Goal: Task Accomplishment & Management: Manage account settings

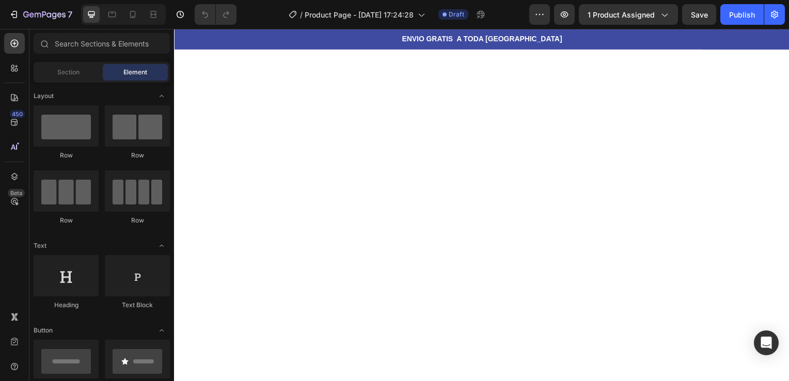
scroll to position [1376, 0]
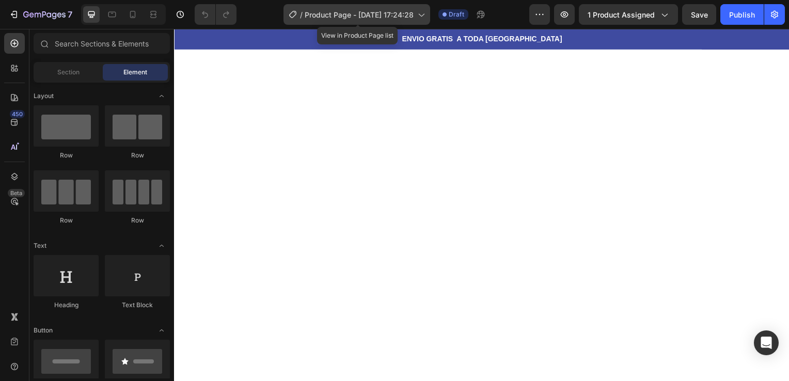
click at [294, 12] on icon at bounding box center [293, 14] width 10 height 10
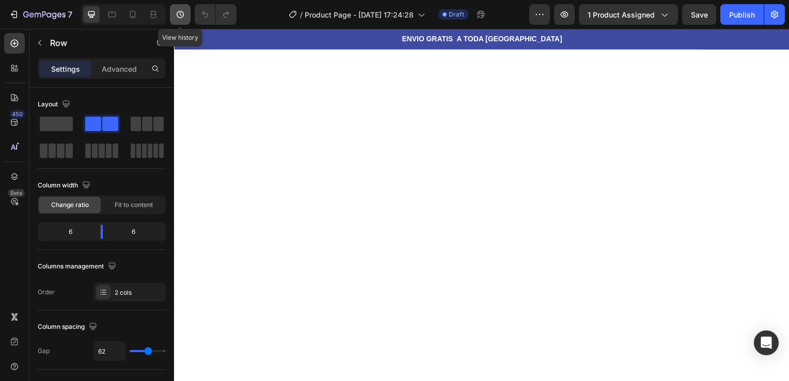
click at [182, 11] on icon "button" at bounding box center [180, 14] width 10 height 10
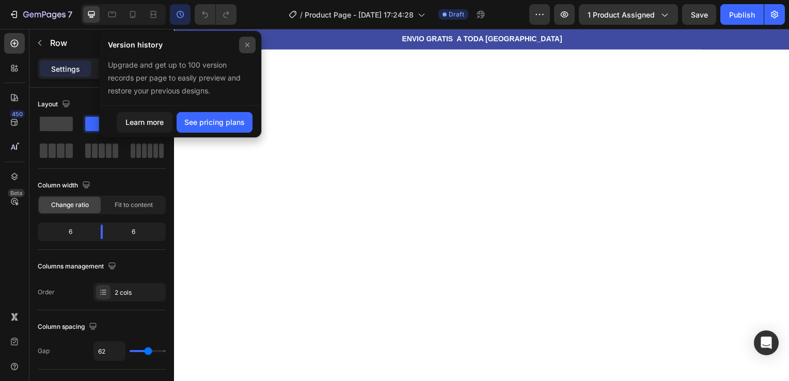
click at [250, 46] on icon at bounding box center [247, 45] width 8 height 8
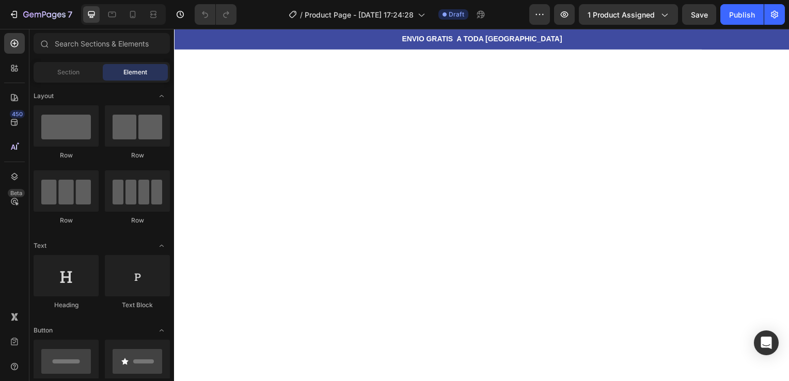
scroll to position [0, 0]
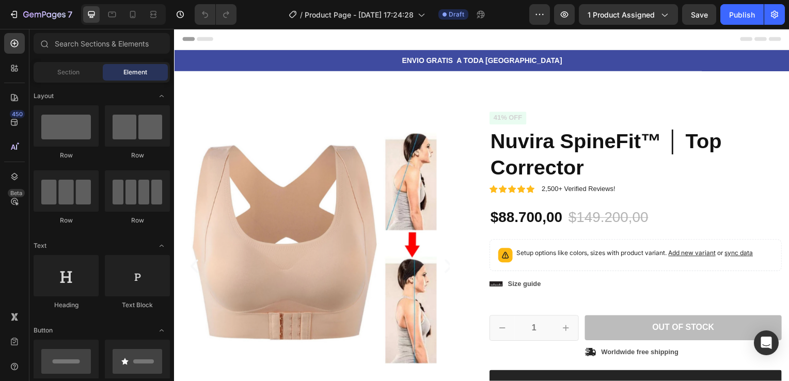
click at [206, 35] on span "Header" at bounding box center [205, 39] width 23 height 10
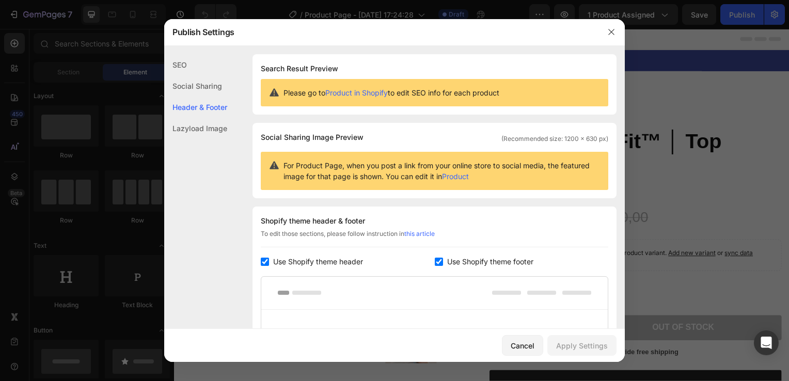
scroll to position [150, 0]
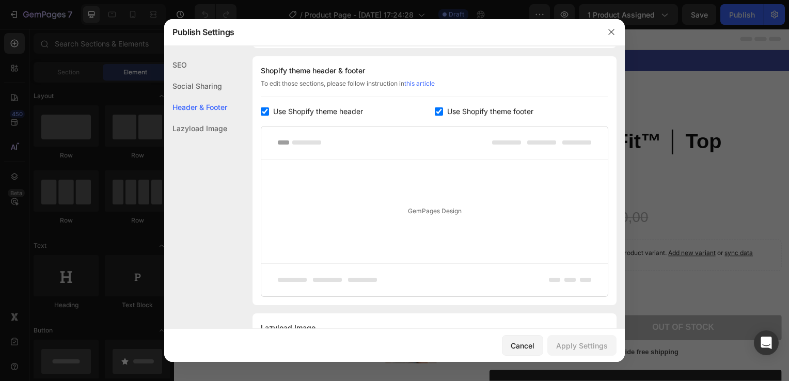
click at [288, 109] on span "Use Shopify theme header" at bounding box center [318, 111] width 90 height 12
checkbox input "false"
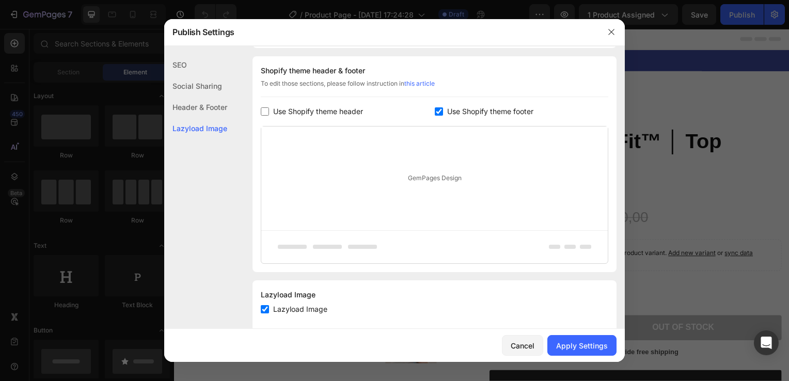
click at [436, 110] on input "checkbox" at bounding box center [439, 111] width 8 height 8
checkbox input "false"
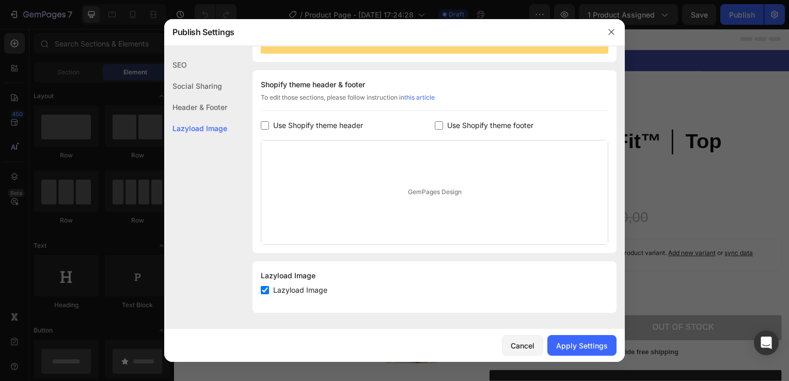
click at [308, 294] on span "Lazyload Image" at bounding box center [300, 290] width 54 height 12
checkbox input "false"
click at [560, 346] on div "Apply Settings" at bounding box center [582, 345] width 52 height 11
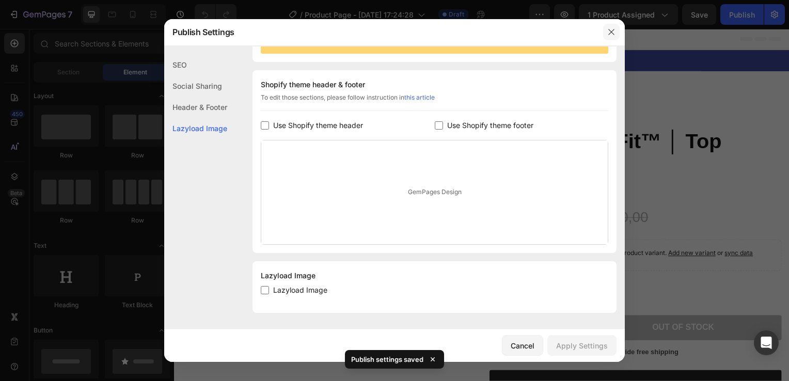
click at [606, 35] on button "button" at bounding box center [611, 32] width 17 height 17
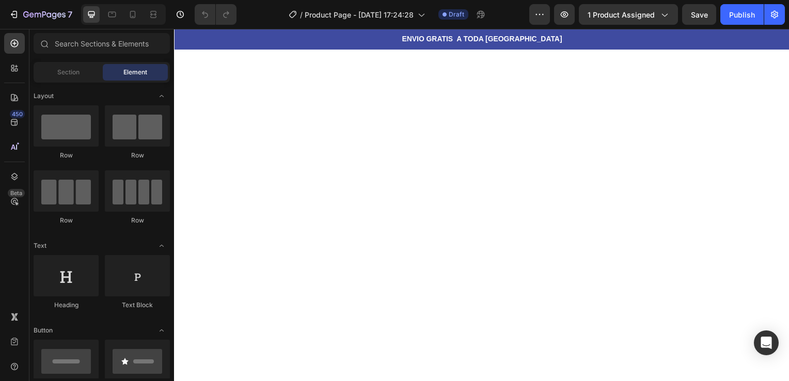
scroll to position [1621, 0]
click at [137, 13] on icon at bounding box center [133, 14] width 10 height 10
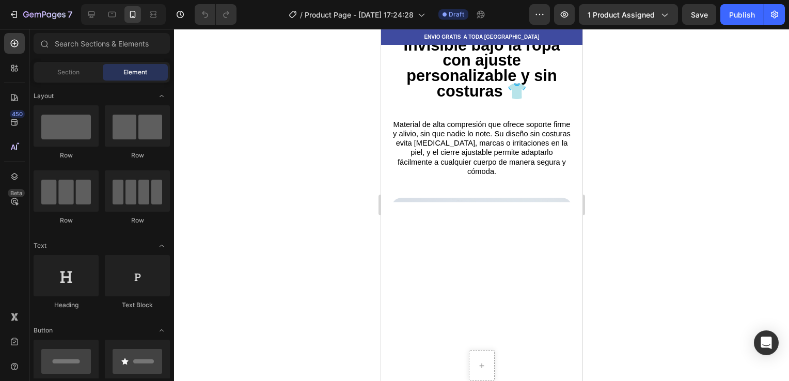
scroll to position [899, 0]
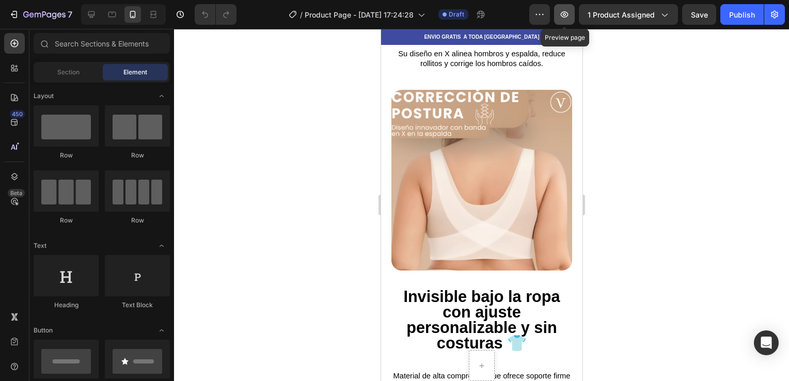
click at [564, 18] on icon "button" at bounding box center [564, 14] width 10 height 10
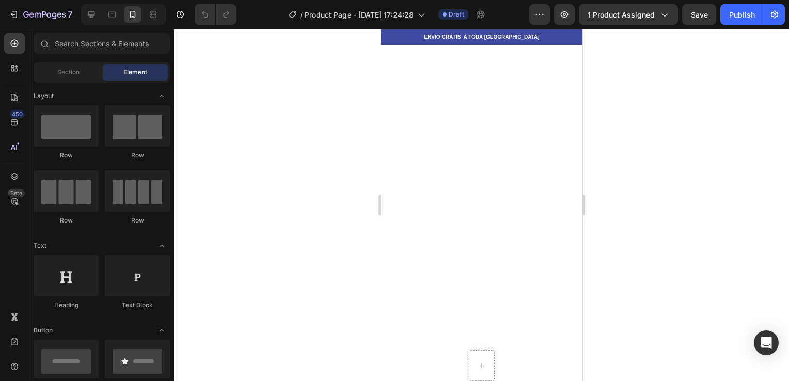
scroll to position [0, 0]
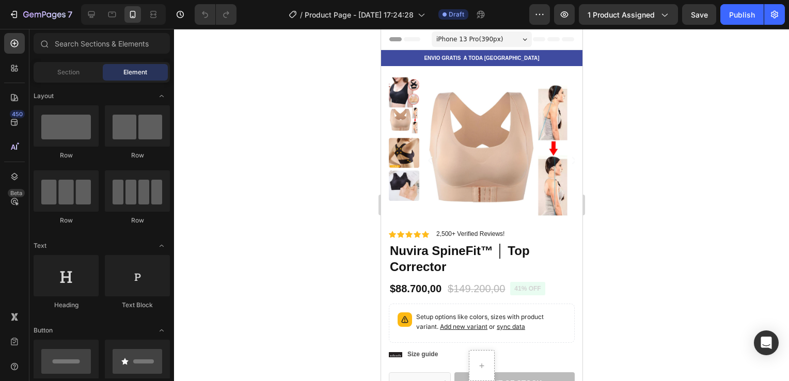
click at [397, 38] on div "Header" at bounding box center [406, 39] width 38 height 12
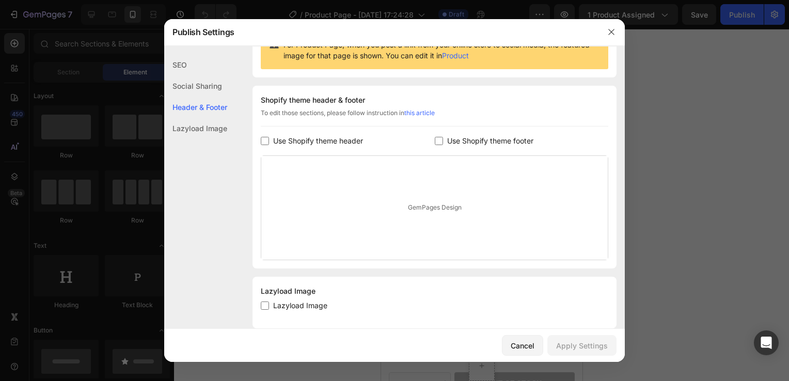
scroll to position [136, 0]
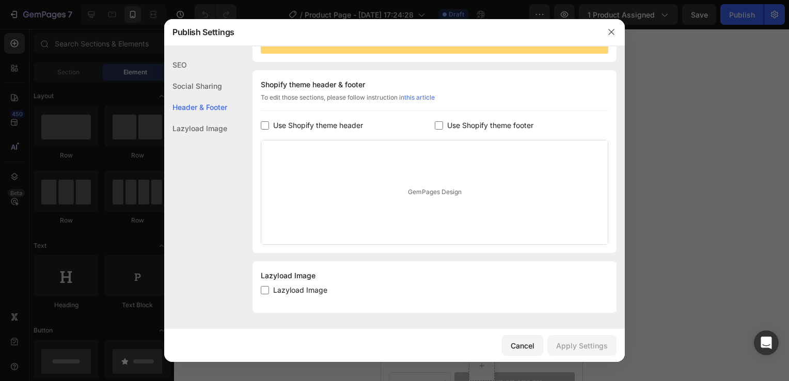
click at [202, 86] on div "Social Sharing" at bounding box center [195, 85] width 63 height 21
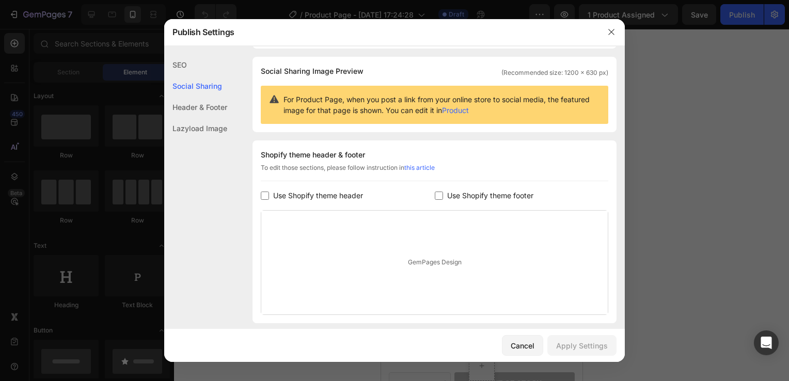
click at [188, 68] on div "SEO" at bounding box center [195, 64] width 63 height 21
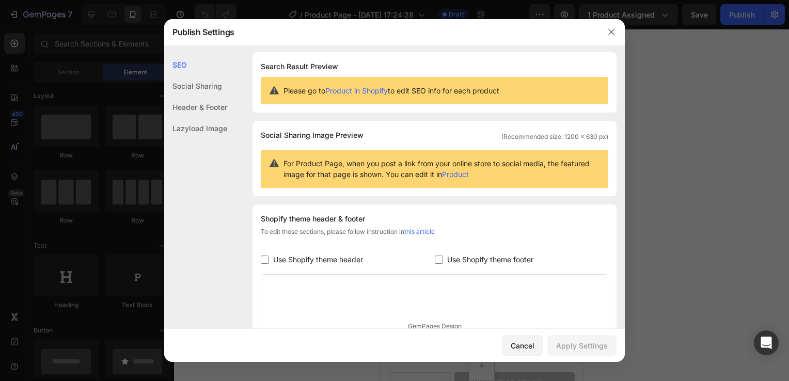
scroll to position [0, 0]
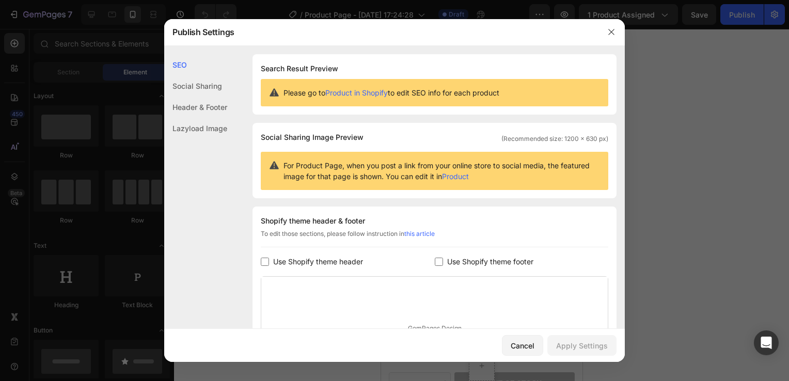
click at [196, 127] on div "Lazyload Image" at bounding box center [195, 128] width 63 height 21
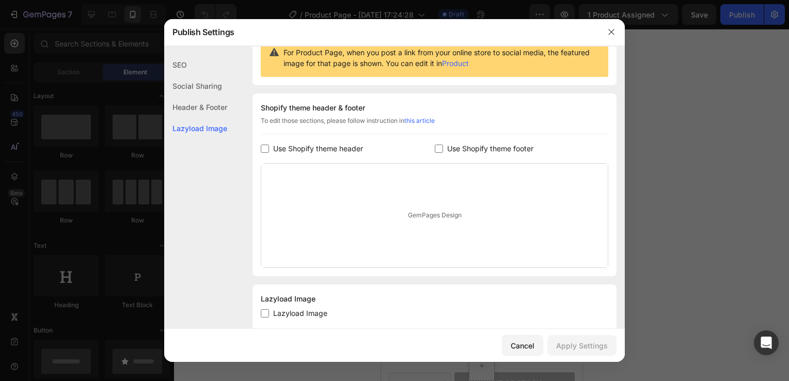
scroll to position [136, 0]
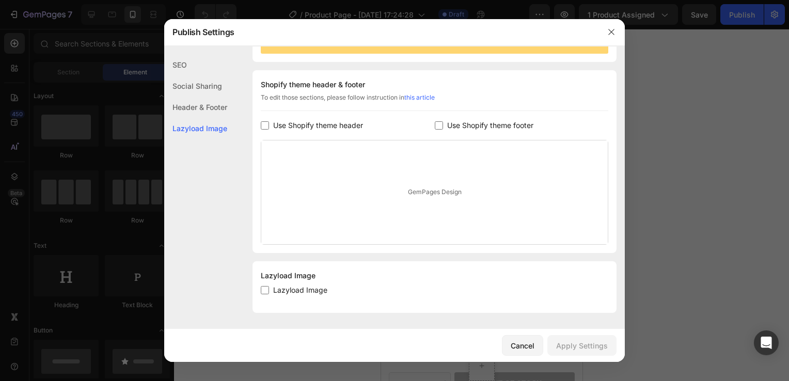
click at [291, 293] on span "Lazyload Image" at bounding box center [300, 290] width 54 height 12
click at [292, 287] on span "Lazyload Image" at bounding box center [300, 290] width 54 height 12
checkbox input "true"
click at [414, 208] on div "GemPages Design" at bounding box center [434, 192] width 346 height 104
click at [417, 193] on div "GemPages Design" at bounding box center [434, 192] width 346 height 104
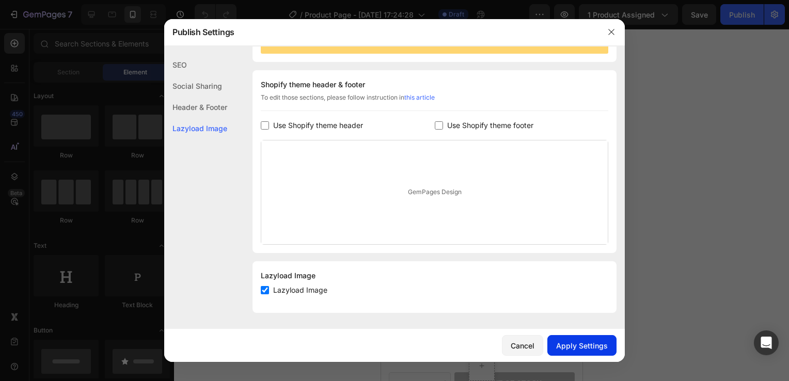
click at [586, 351] on button "Apply Settings" at bounding box center [581, 345] width 69 height 21
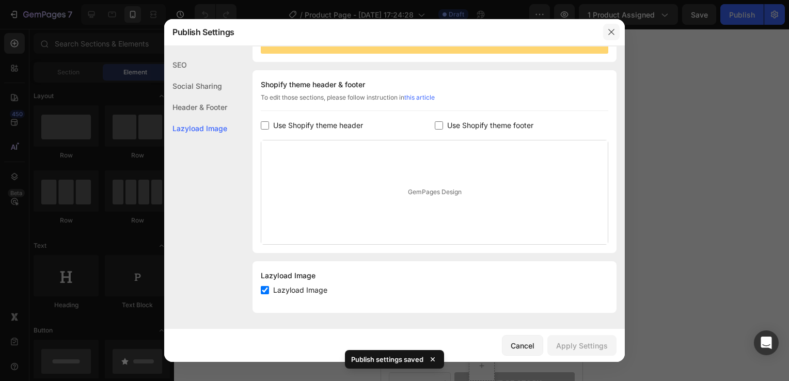
click at [606, 24] on button "button" at bounding box center [611, 32] width 17 height 17
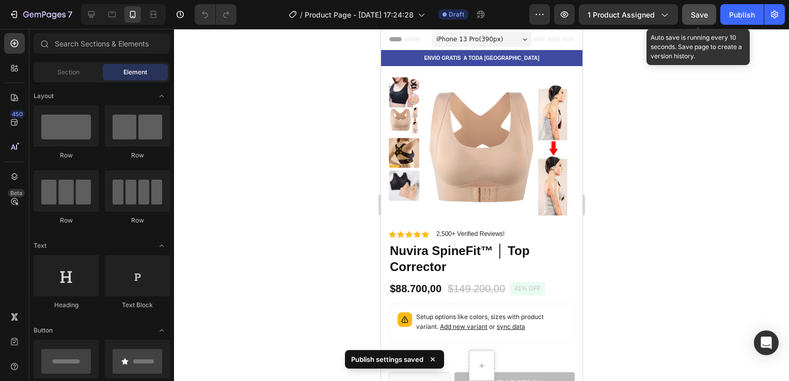
click at [692, 22] on button "Save" at bounding box center [699, 14] width 34 height 21
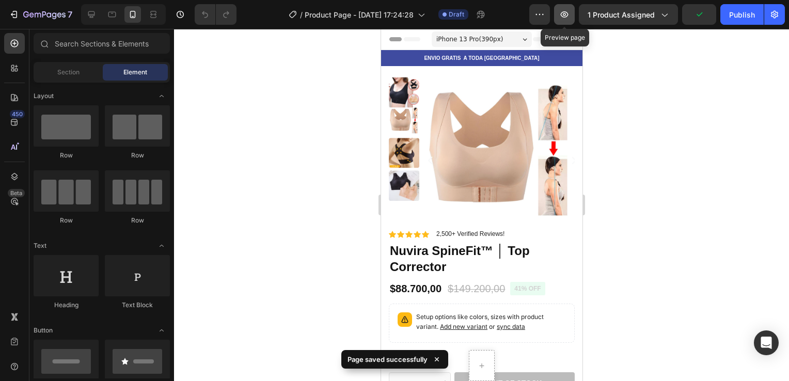
click at [565, 13] on icon "button" at bounding box center [564, 14] width 10 height 10
